Goal: Navigation & Orientation: Find specific page/section

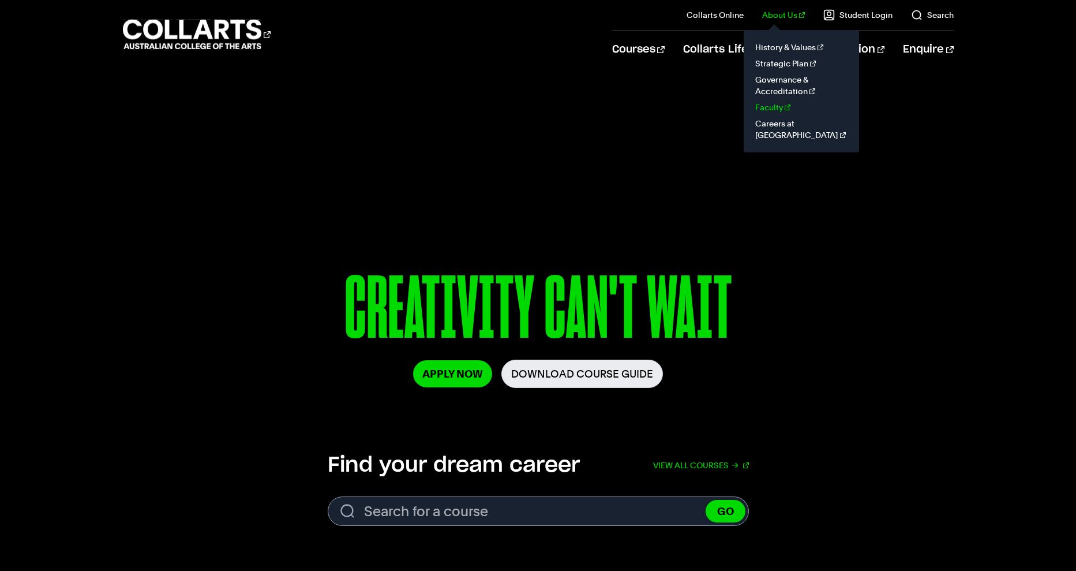
click at [781, 106] on link "Faculty" at bounding box center [801, 107] width 97 height 16
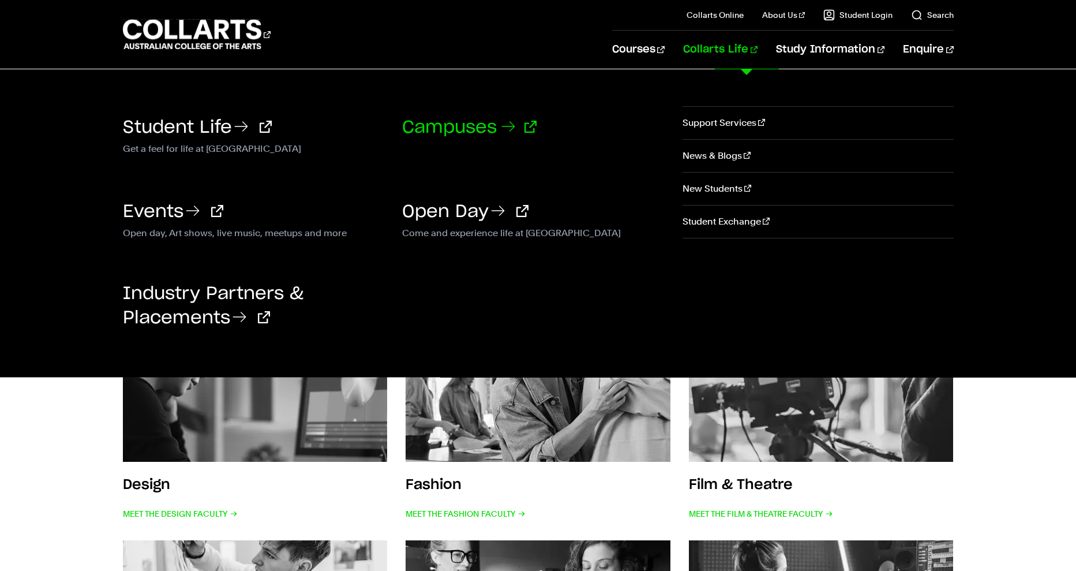
click at [473, 125] on link "Campuses" at bounding box center [469, 127] width 134 height 17
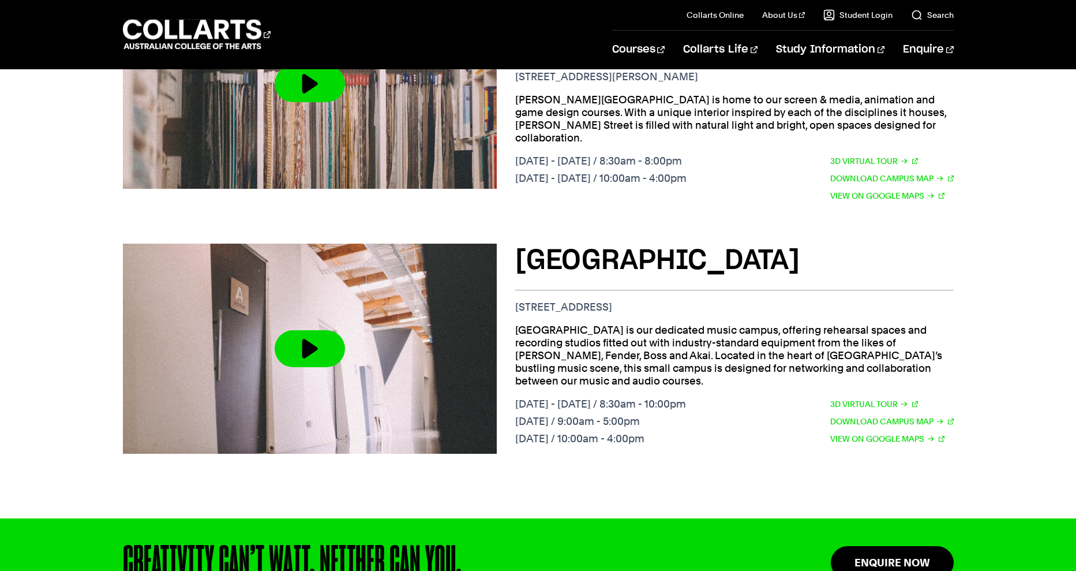
scroll to position [1075, 0]
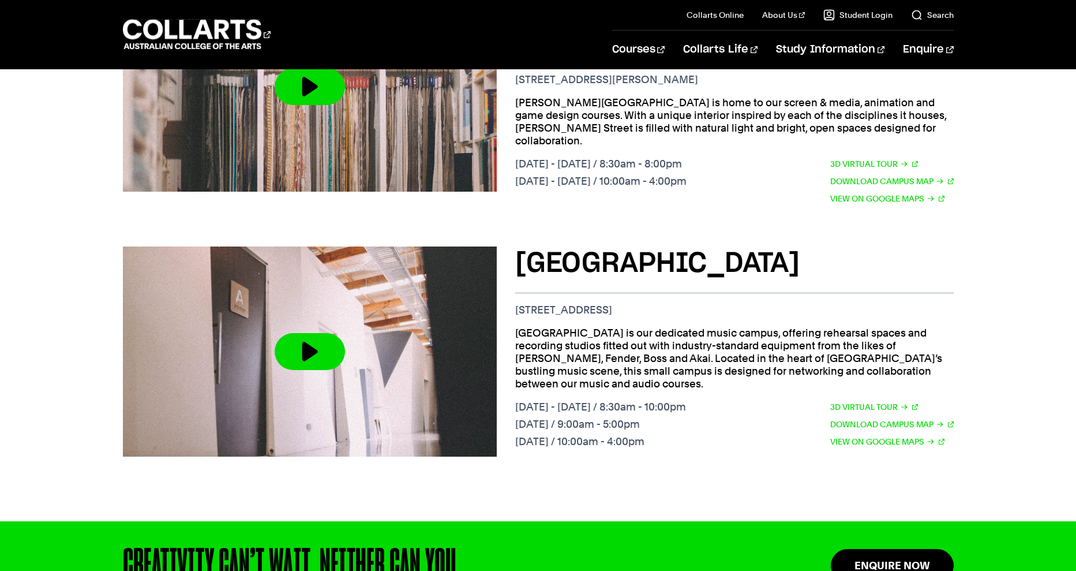
drag, startPoint x: 518, startPoint y: 410, endPoint x: 599, endPoint y: 136, distance: 285.3
click at [518, 397] on div "Brunswick St Campus 209 Brunswick St. Fitzroy VIC 3065 Brunswick Street is our …" at bounding box center [538, 352] width 831 height 248
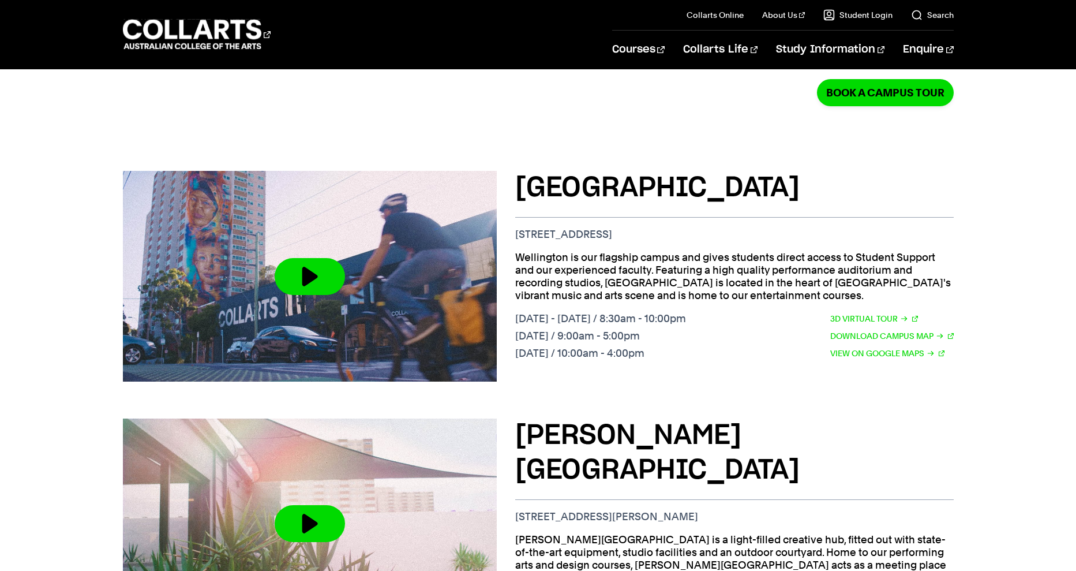
scroll to position [372, 0]
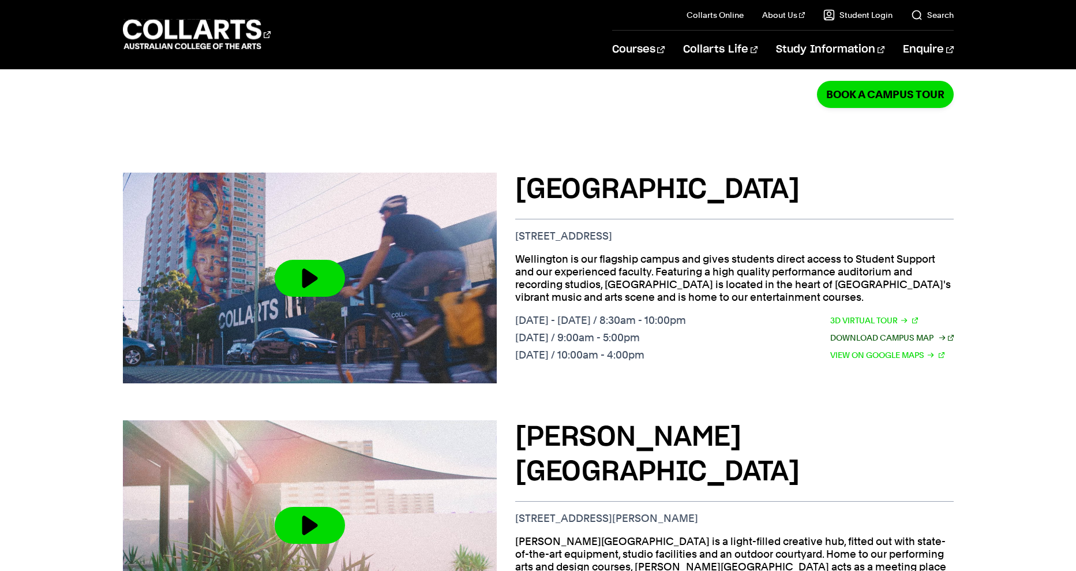
click at [882, 331] on link "Download Campus Map" at bounding box center [893, 337] width 124 height 13
click at [885, 331] on link "Download Campus Map" at bounding box center [893, 337] width 124 height 13
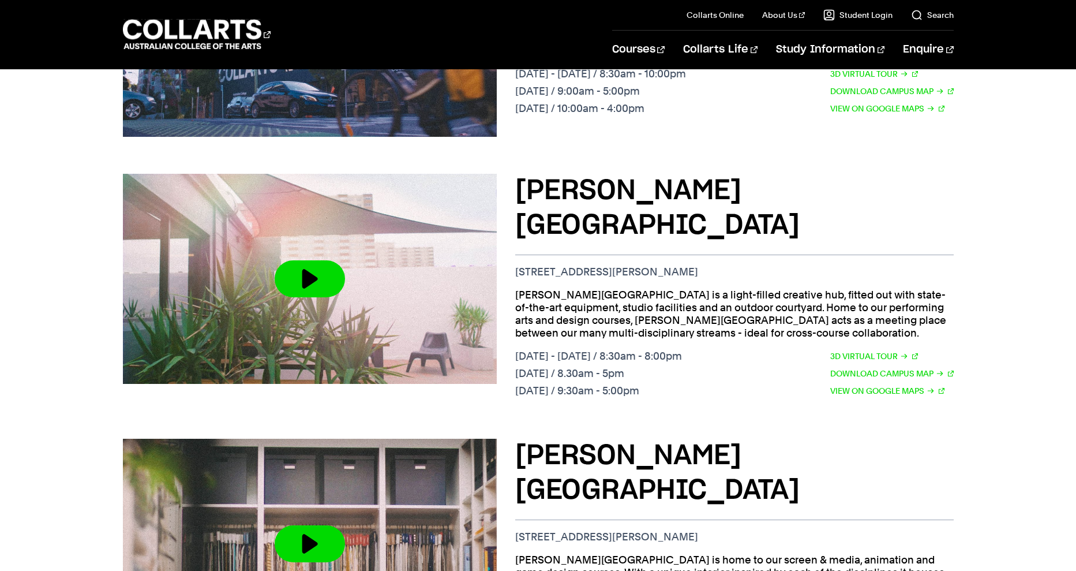
scroll to position [637, 0]
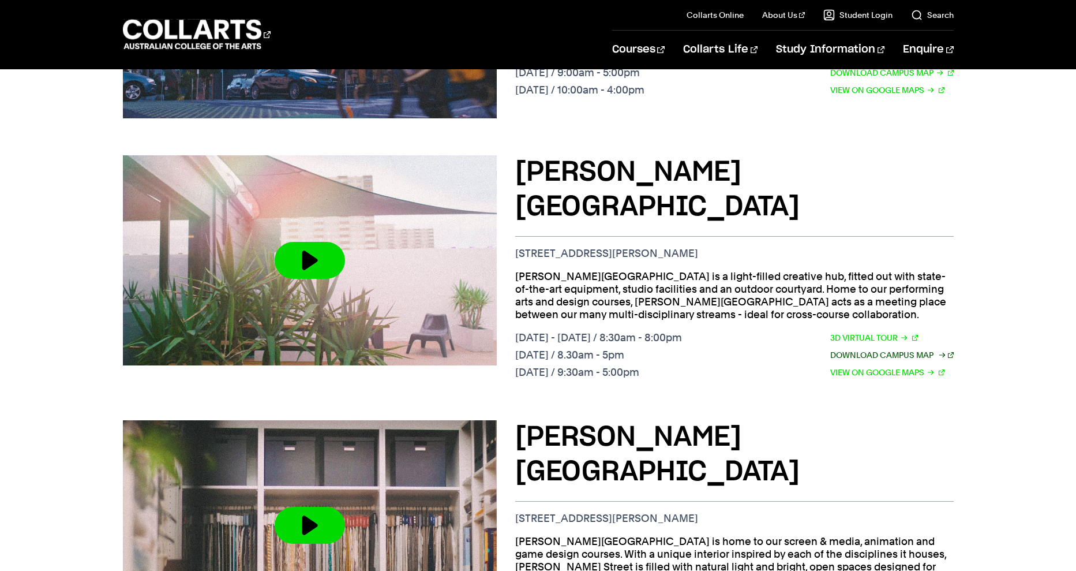
click at [884, 349] on link "Download Campus Map" at bounding box center [893, 355] width 124 height 13
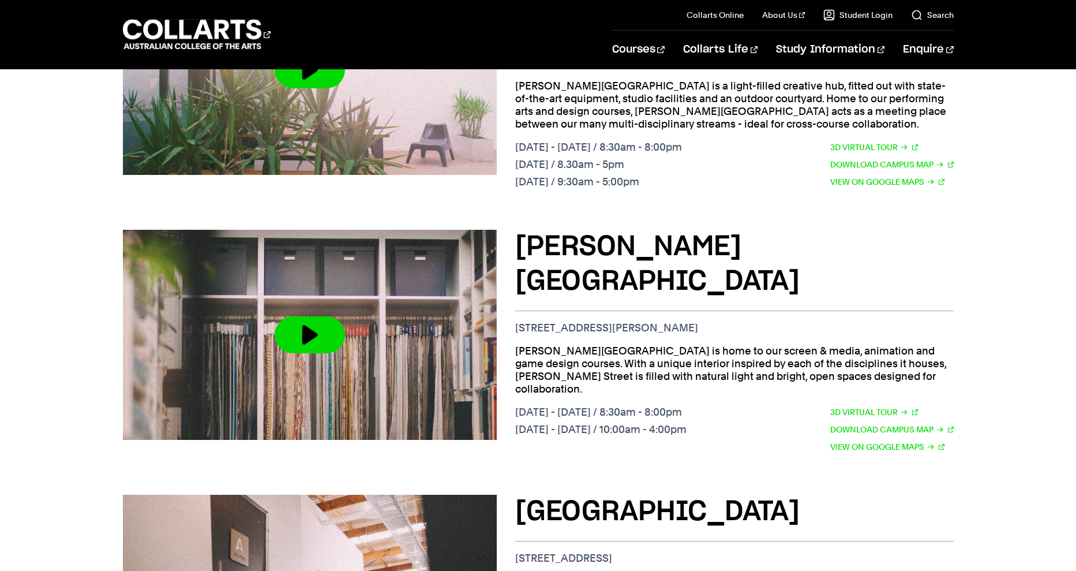
scroll to position [874, 0]
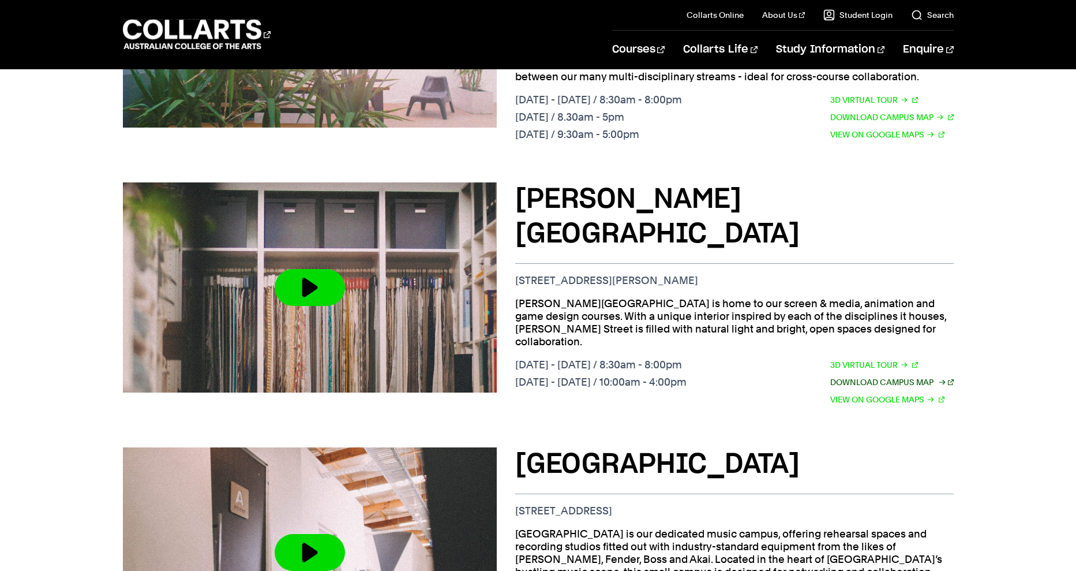
click at [874, 376] on link "Download Campus Map" at bounding box center [893, 382] width 124 height 13
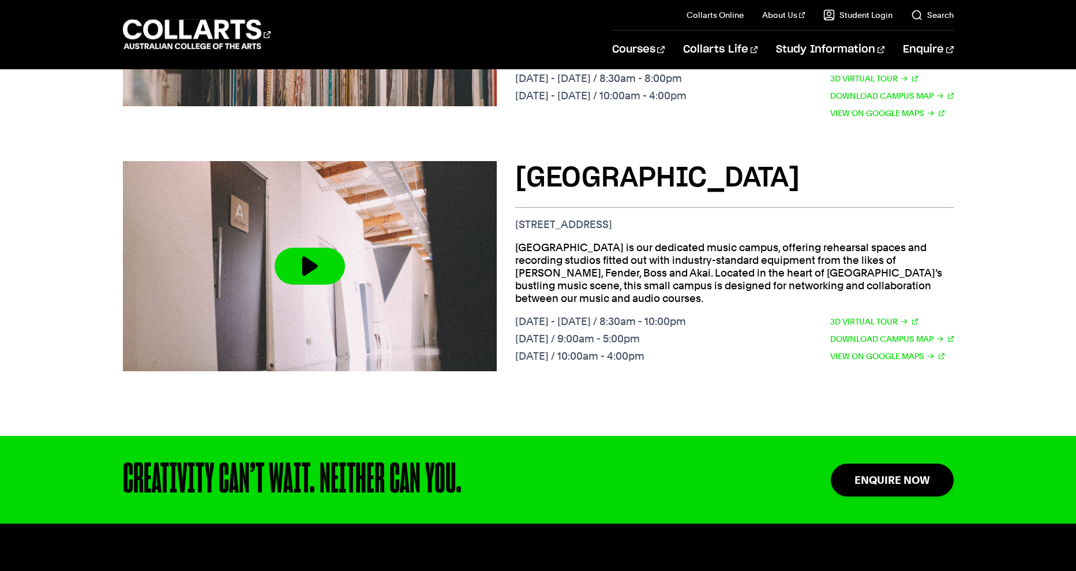
scroll to position [1163, 0]
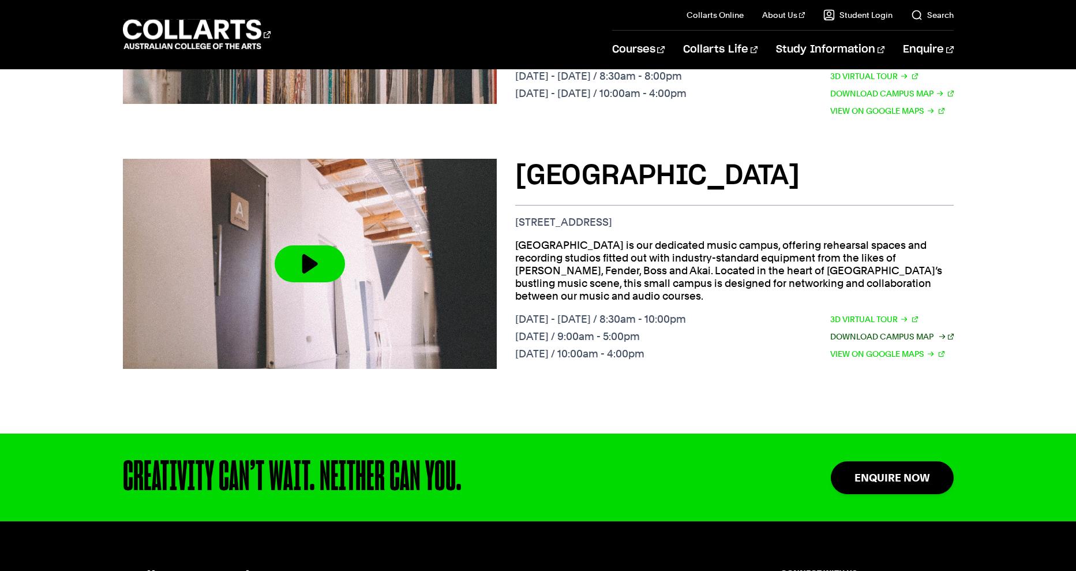
click at [866, 330] on link "Download Campus Map" at bounding box center [893, 336] width 124 height 13
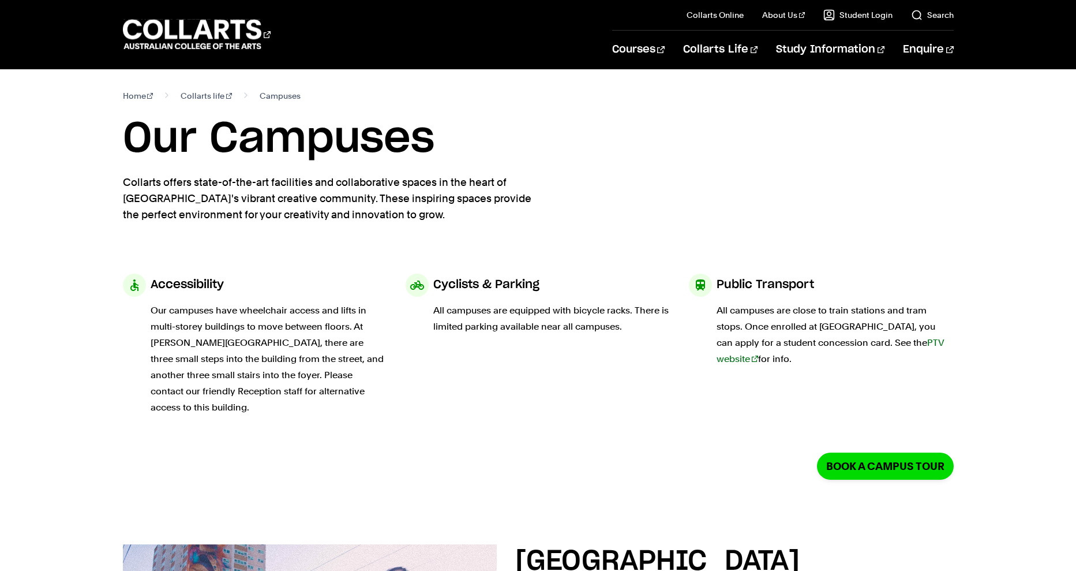
scroll to position [0, 0]
drag, startPoint x: 372, startPoint y: 225, endPoint x: 338, endPoint y: -19, distance: 245.9
click at [334, 246] on section "Home Collarts life Campuses Our Campuses Collarts offers state-of-the-art facil…" at bounding box center [538, 171] width 831 height 204
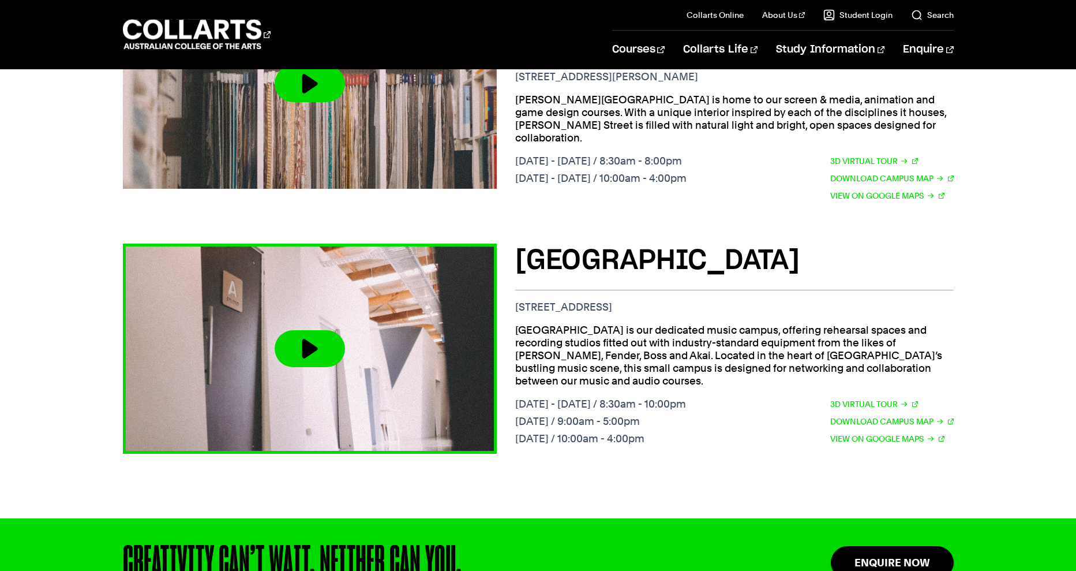
scroll to position [1079, 0]
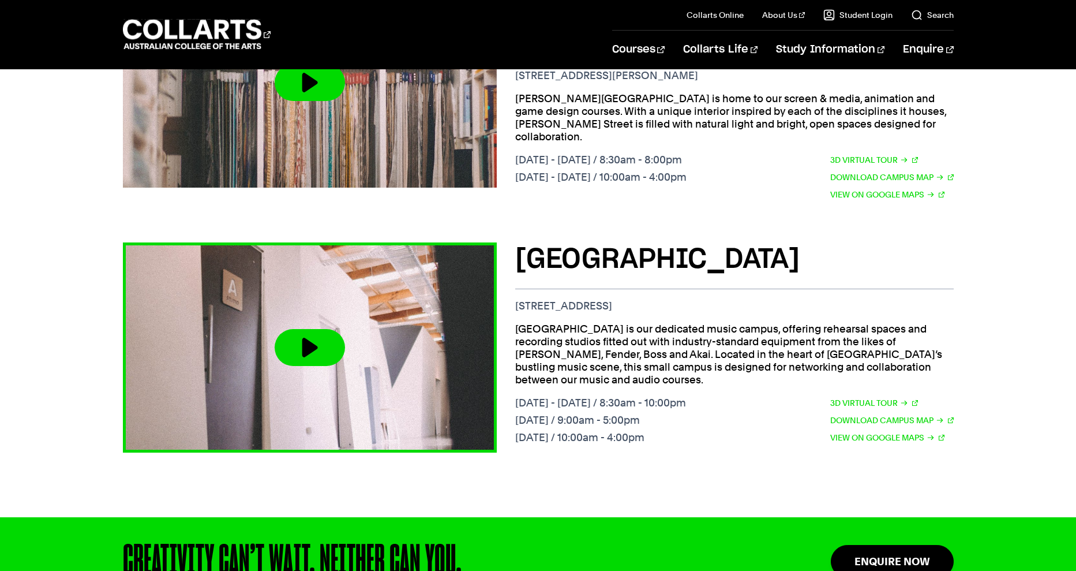
click at [308, 329] on button at bounding box center [310, 347] width 70 height 37
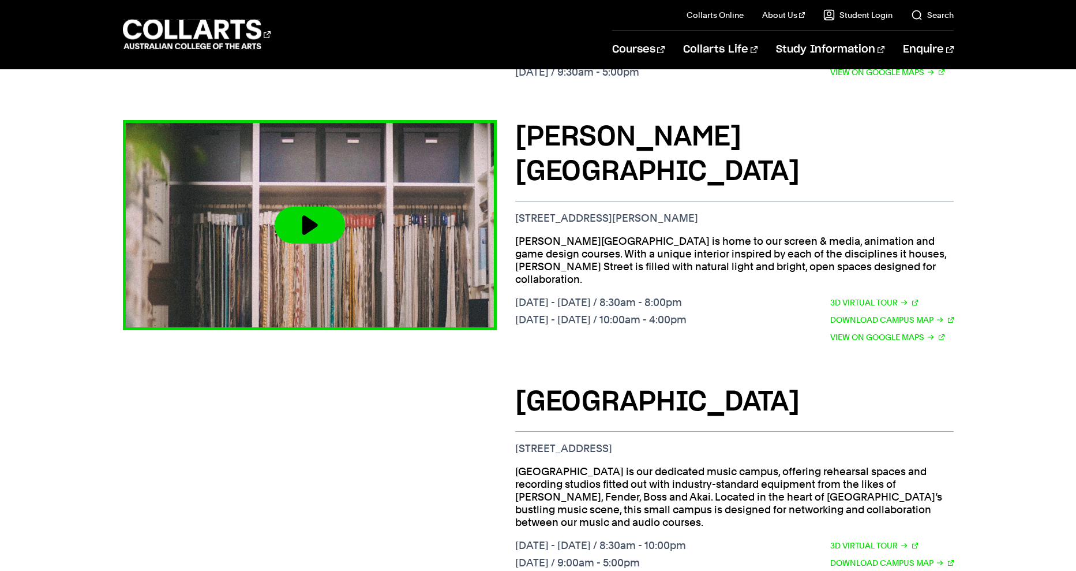
scroll to position [934, 0]
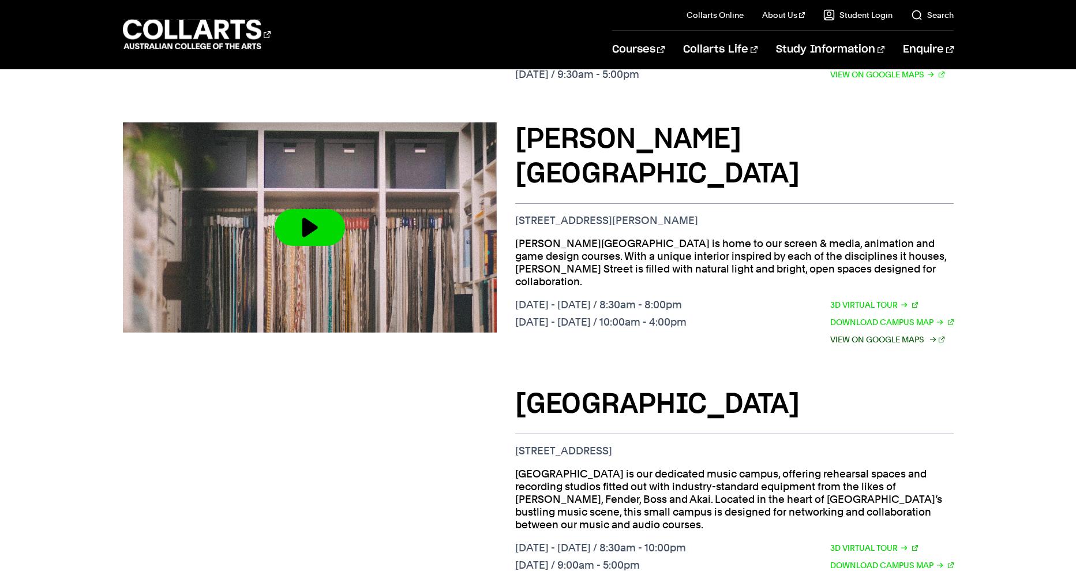
click at [854, 333] on link "View on Google Maps" at bounding box center [888, 339] width 114 height 13
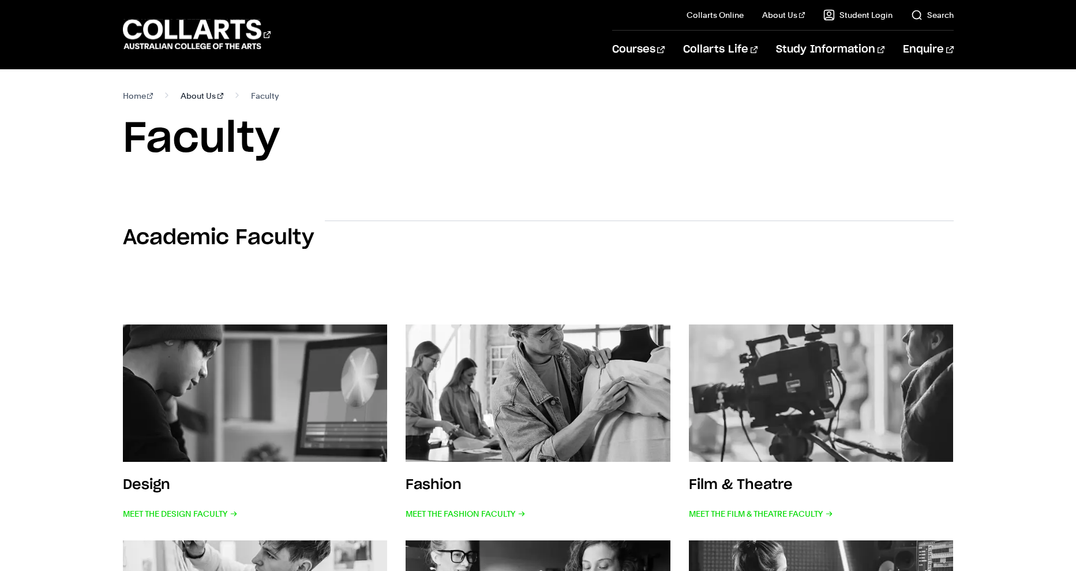
click at [196, 98] on link "About Us" at bounding box center [202, 96] width 43 height 16
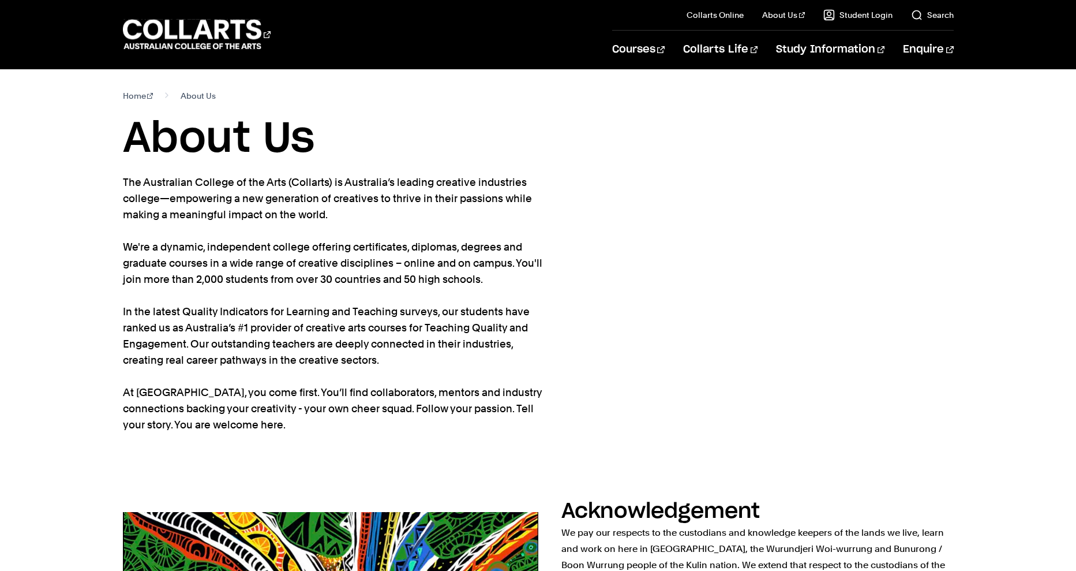
click at [182, 110] on section "Home About Us About Us The Australian College of the Arts (Collarts) is Austral…" at bounding box center [538, 276] width 831 height 414
